Goal: Task Accomplishment & Management: Use online tool/utility

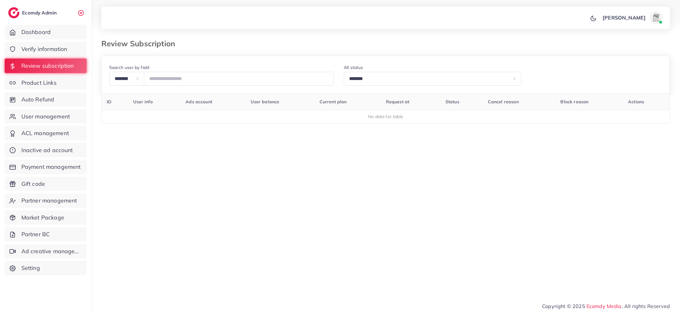
select select "*******"
click at [67, 46] on span "Verify information" at bounding box center [44, 49] width 46 height 8
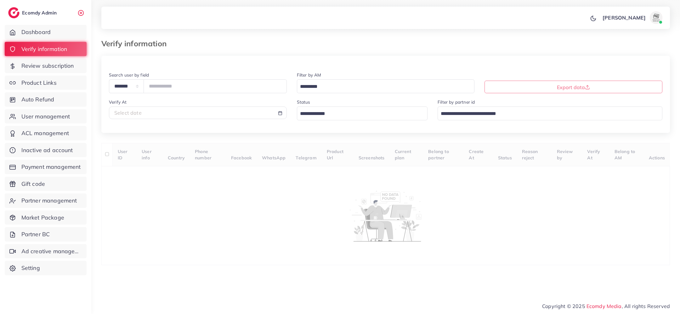
click at [330, 113] on input "Search for option" at bounding box center [359, 114] width 122 height 10
click at [329, 152] on div "**********" at bounding box center [385, 160] width 569 height 209
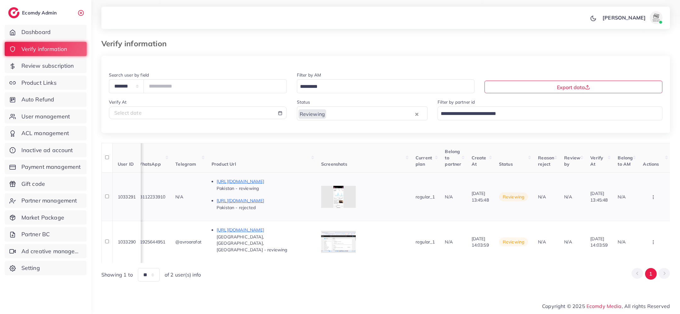
scroll to position [0, 337]
click at [286, 183] on p "[URL][DOMAIN_NAME]" at bounding box center [264, 182] width 94 height 8
click at [656, 197] on icon "button" at bounding box center [653, 197] width 5 height 5
click at [643, 228] on link "Reject" at bounding box center [634, 230] width 50 height 14
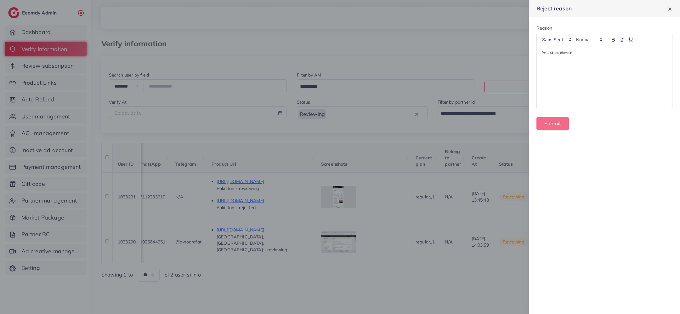
click at [592, 85] on div at bounding box center [604, 77] width 135 height 63
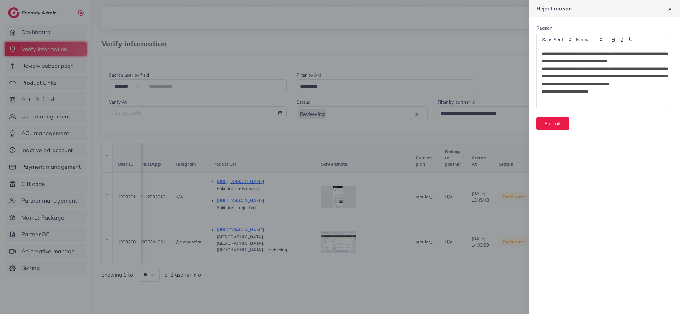
scroll to position [0, 0]
click at [554, 119] on button "Submit" at bounding box center [553, 124] width 32 height 14
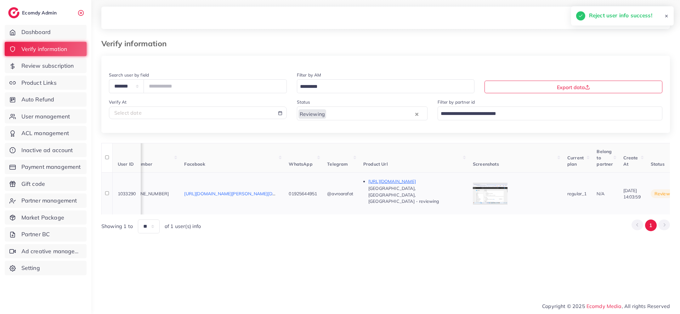
scroll to position [0, 336]
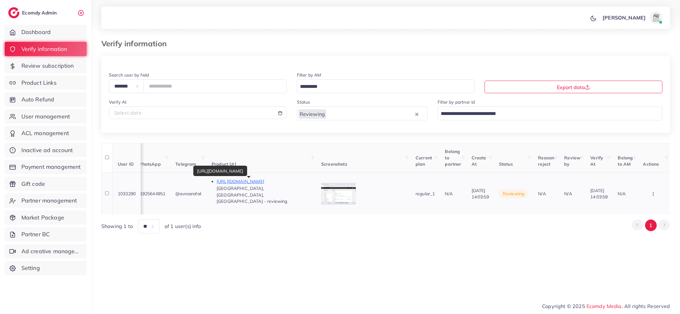
click at [253, 180] on p "[URL][DOMAIN_NAME]" at bounding box center [264, 182] width 94 height 8
click at [654, 191] on icon "button" at bounding box center [653, 193] width 5 height 5
click at [645, 156] on link "Approve" at bounding box center [643, 157] width 50 height 14
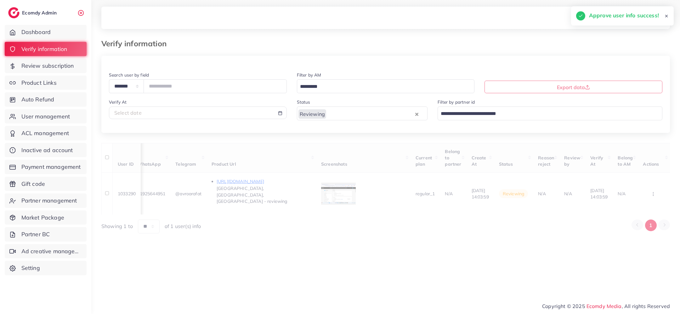
scroll to position [0, 0]
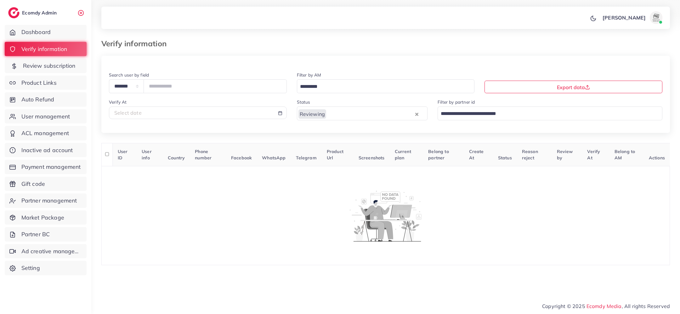
click at [48, 67] on span "Review subscription" at bounding box center [49, 66] width 53 height 8
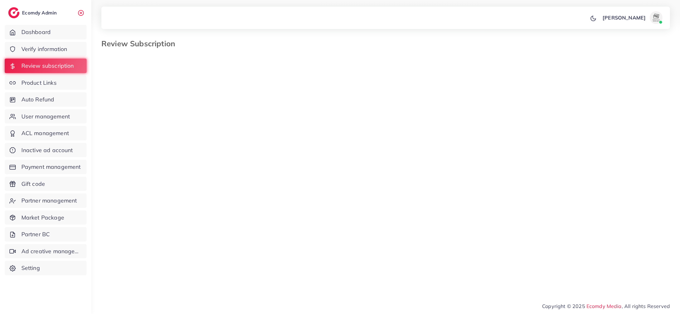
select select "*******"
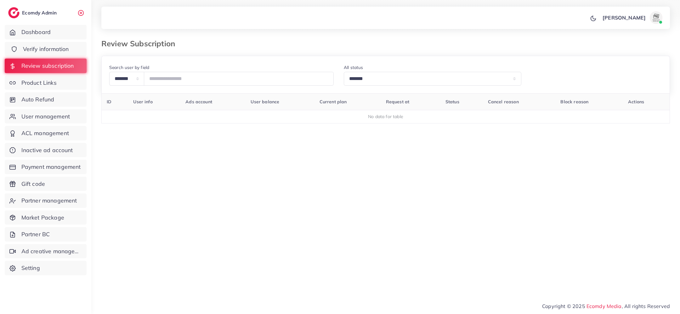
click at [46, 50] on span "Verify information" at bounding box center [46, 49] width 46 height 8
